Goal: Task Accomplishment & Management: Manage account settings

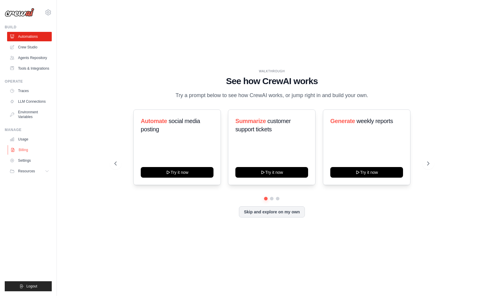
click at [17, 148] on link "Billing" at bounding box center [30, 149] width 45 height 9
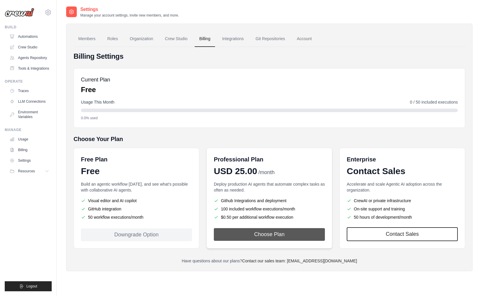
click at [270, 236] on button "Choose Plan" at bounding box center [269, 235] width 111 height 13
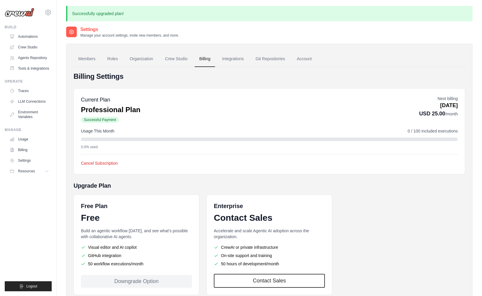
scroll to position [37, 0]
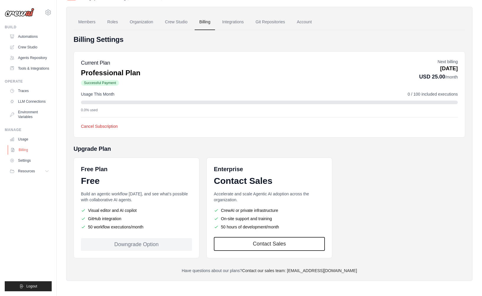
click at [23, 150] on link "Billing" at bounding box center [30, 149] width 45 height 9
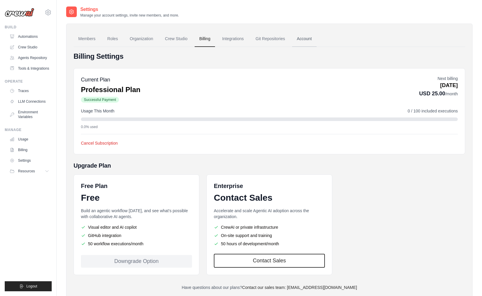
click at [304, 37] on link "Account" at bounding box center [304, 39] width 25 height 16
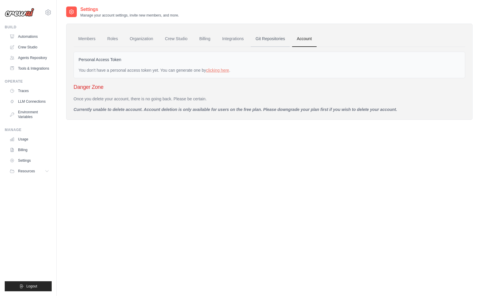
click at [268, 39] on link "Git Repositories" at bounding box center [270, 39] width 39 height 16
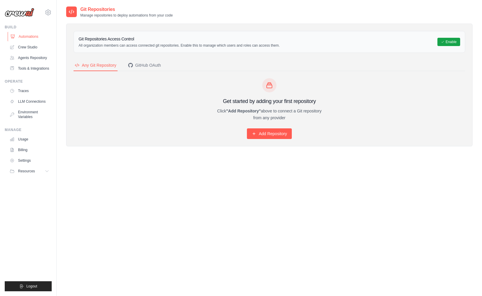
click at [26, 38] on link "Automations" at bounding box center [30, 36] width 45 height 9
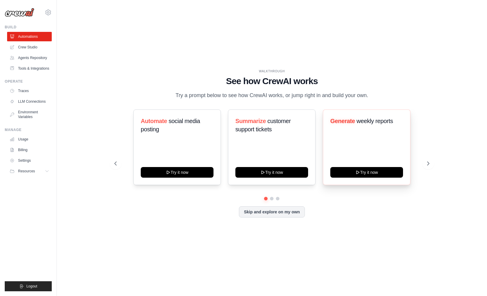
click at [364, 121] on span "weekly reports" at bounding box center [374, 121] width 36 height 7
click at [26, 69] on link "Tools & Integrations" at bounding box center [30, 68] width 45 height 9
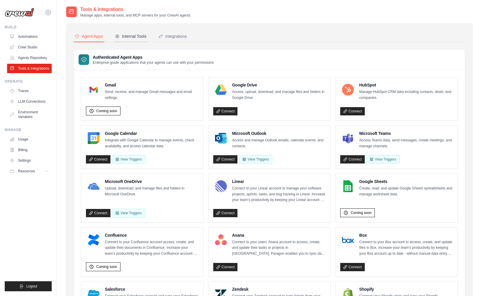
click at [132, 35] on div "Internal Tools" at bounding box center [131, 36] width 32 height 6
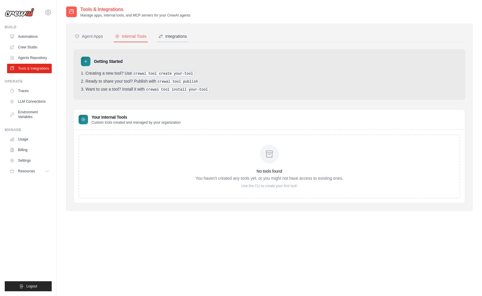
click at [165, 34] on div "Integrations" at bounding box center [172, 36] width 29 height 6
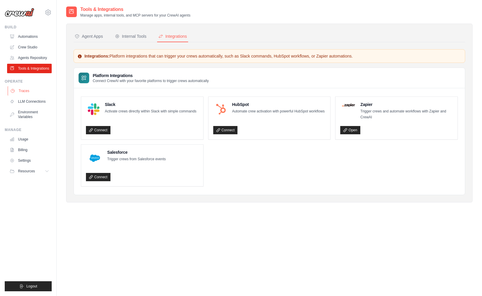
click at [20, 90] on link "Traces" at bounding box center [30, 90] width 45 height 9
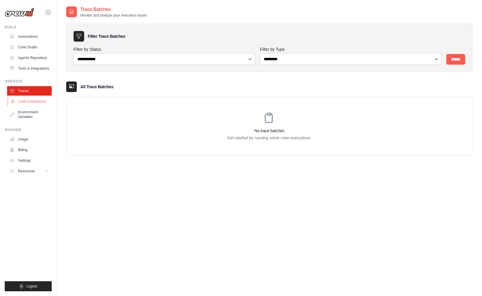
click at [30, 101] on link "LLM Connections" at bounding box center [30, 101] width 45 height 9
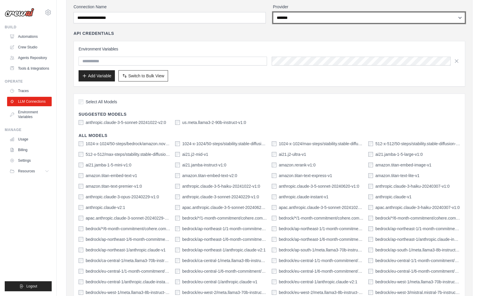
scroll to position [1, 0]
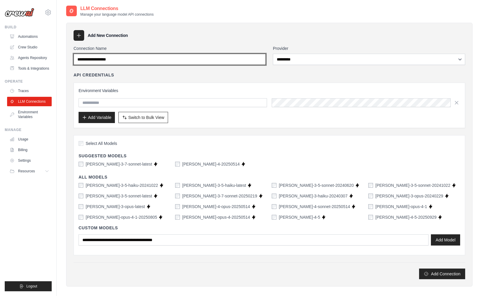
click at [198, 62] on input "Connection Name" at bounding box center [170, 59] width 192 height 11
click at [198, 61] on input "Connection Name" at bounding box center [170, 59] width 192 height 11
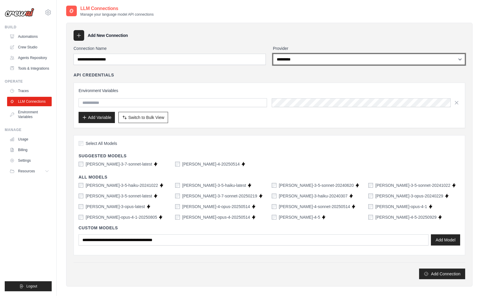
select select "**********"
